Goal: Task Accomplishment & Management: Manage account settings

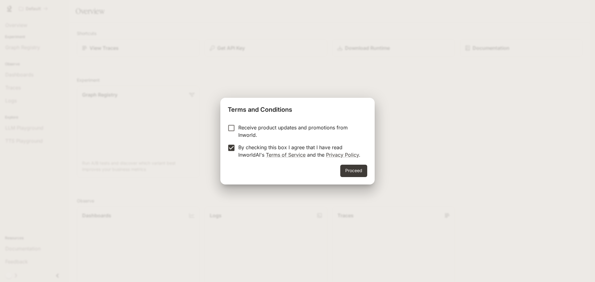
click at [357, 171] on button "Proceed" at bounding box center [353, 171] width 27 height 12
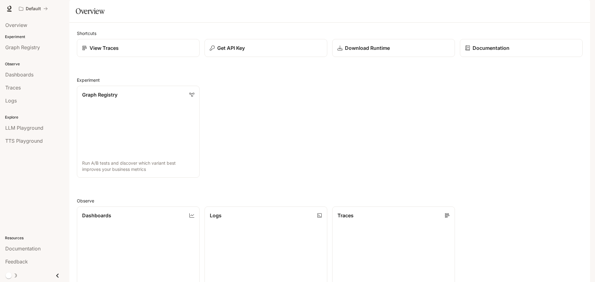
click at [584, 10] on div "button" at bounding box center [581, 8] width 9 height 9
click at [437, 121] on div at bounding box center [297, 141] width 595 height 282
click at [34, 51] on link "Graph Registry" at bounding box center [34, 48] width 64 height 12
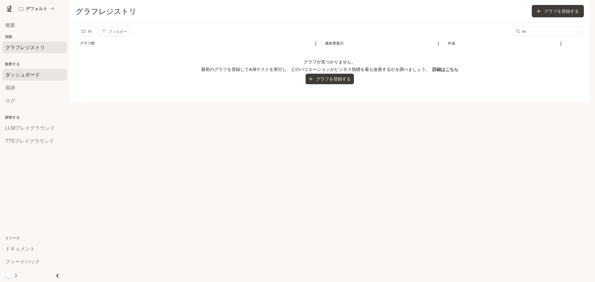
click at [45, 71] on div "ダッシュボード" at bounding box center [34, 74] width 59 height 7
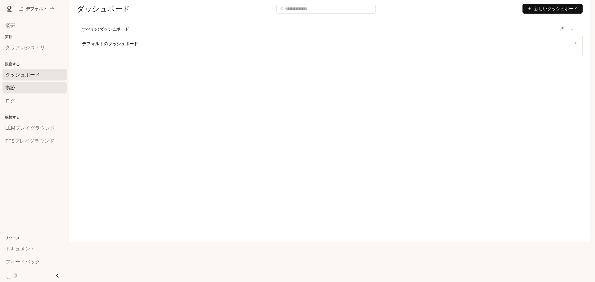
click at [55, 84] on div "痕跡" at bounding box center [34, 87] width 59 height 7
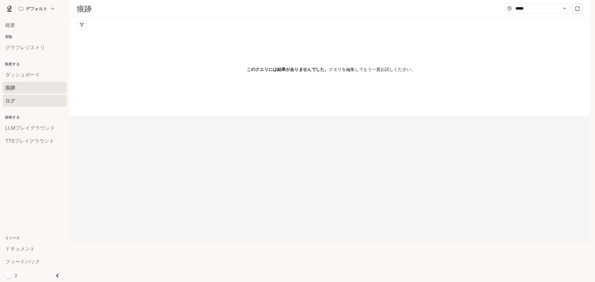
click at [32, 103] on div "ログ" at bounding box center [34, 100] width 59 height 7
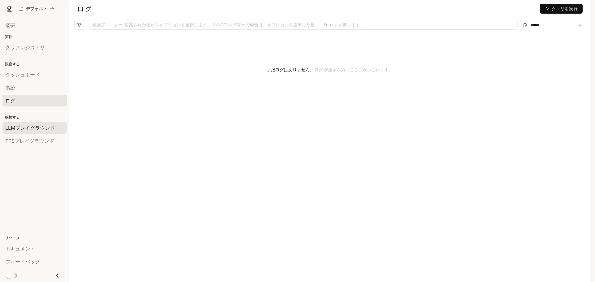
click at [47, 123] on link "LLMプレイグラウンド" at bounding box center [34, 128] width 64 height 12
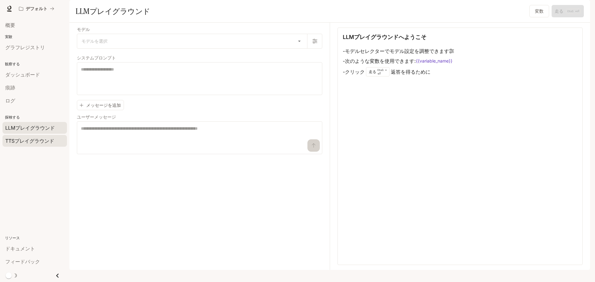
click at [44, 139] on font "TTSプレイグラウンド" at bounding box center [29, 141] width 49 height 6
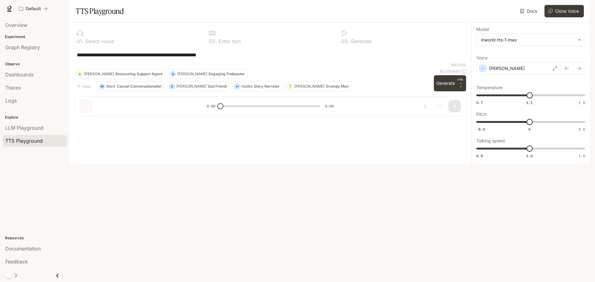
click at [340, 62] on div "**********" at bounding box center [270, 54] width 392 height 15
click at [584, 8] on icon "button" at bounding box center [581, 8] width 5 height 5
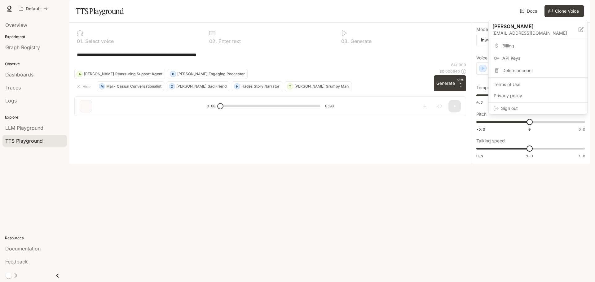
click at [531, 59] on span "API Keys" at bounding box center [542, 58] width 80 height 6
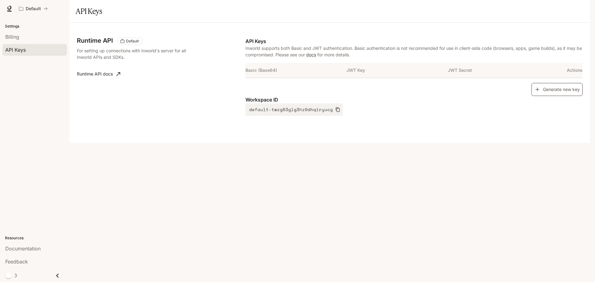
click at [553, 96] on button "Generate new key" at bounding box center [556, 89] width 51 height 13
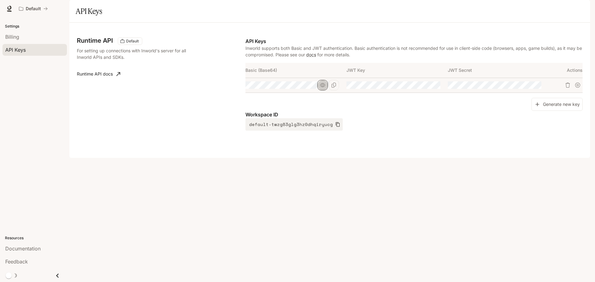
click at [327, 90] on button "button" at bounding box center [322, 85] width 11 height 11
click at [325, 89] on div at bounding box center [292, 85] width 94 height 7
click at [338, 90] on button "Copy Basic (Base64)" at bounding box center [333, 85] width 11 height 11
drag, startPoint x: 184, startPoint y: 277, endPoint x: 183, endPoint y: 282, distance: 5.6
